Goal: Find specific page/section: Find specific page/section

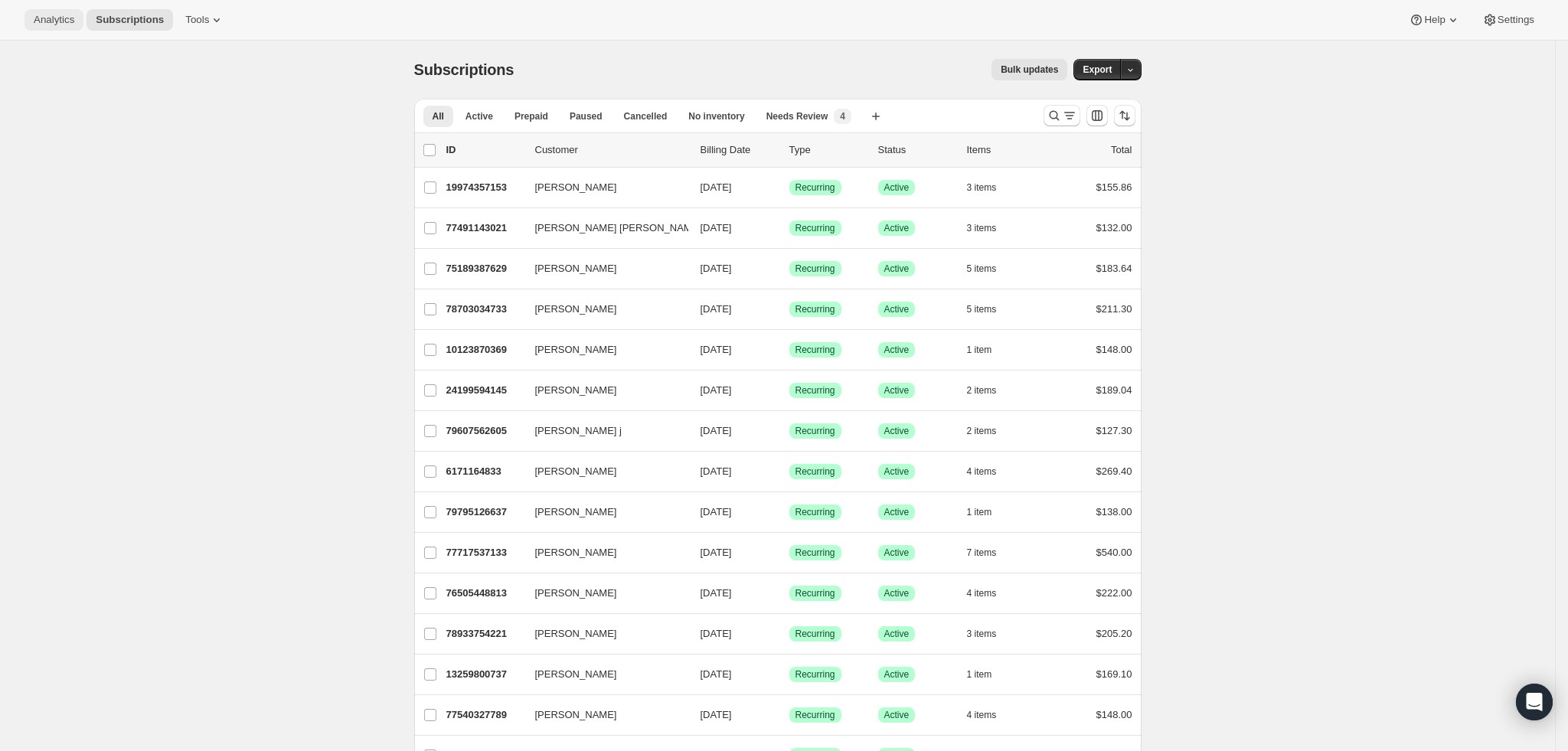
click at [54, 24] on span "Analytics" at bounding box center [54, 20] width 41 height 12
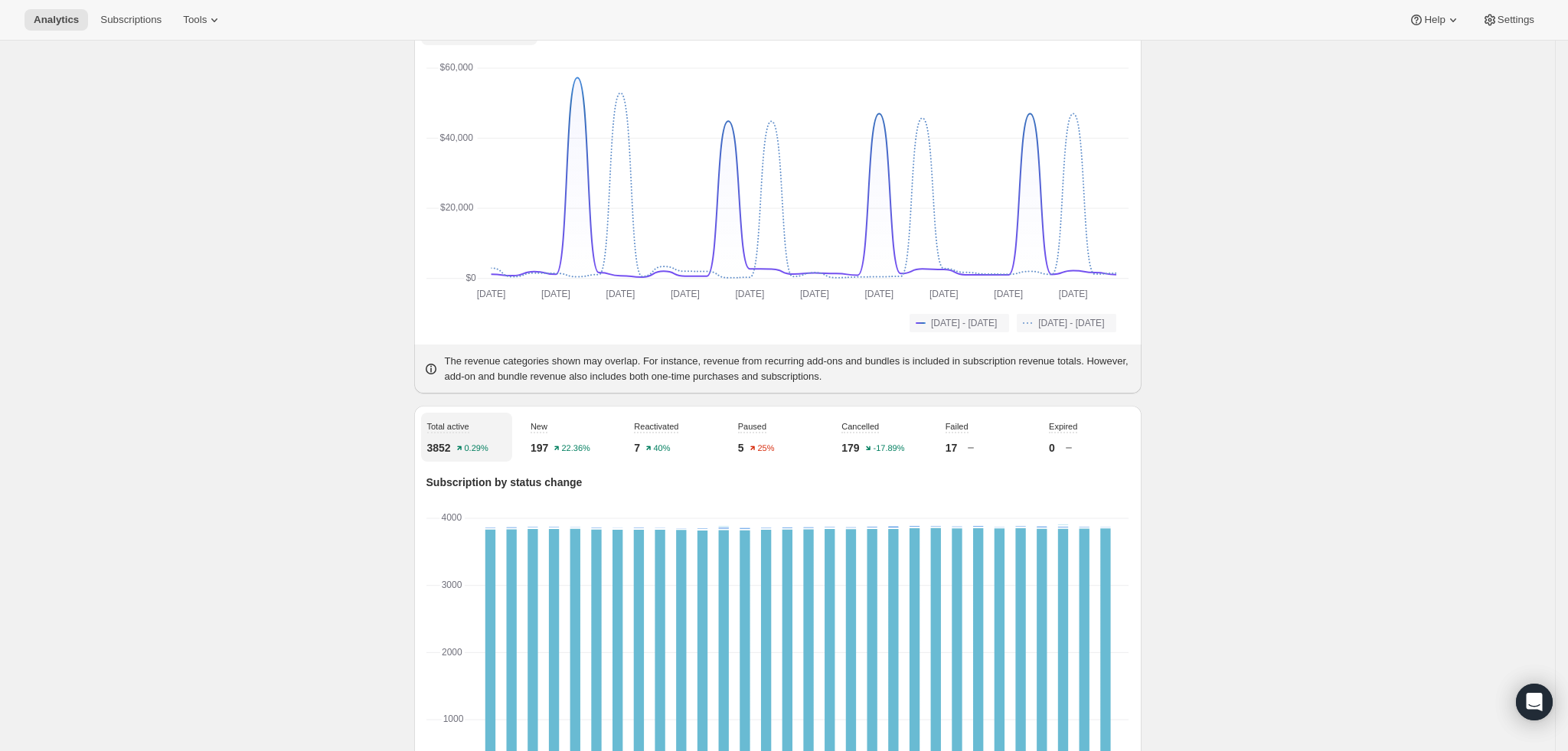
scroll to position [230, 0]
